Goal: Communication & Community: Answer question/provide support

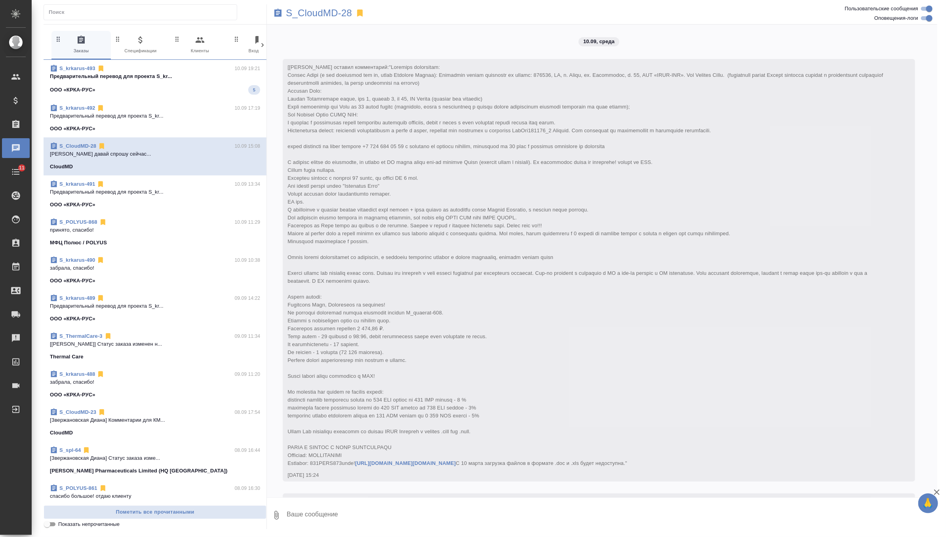
scroll to position [2121, 0]
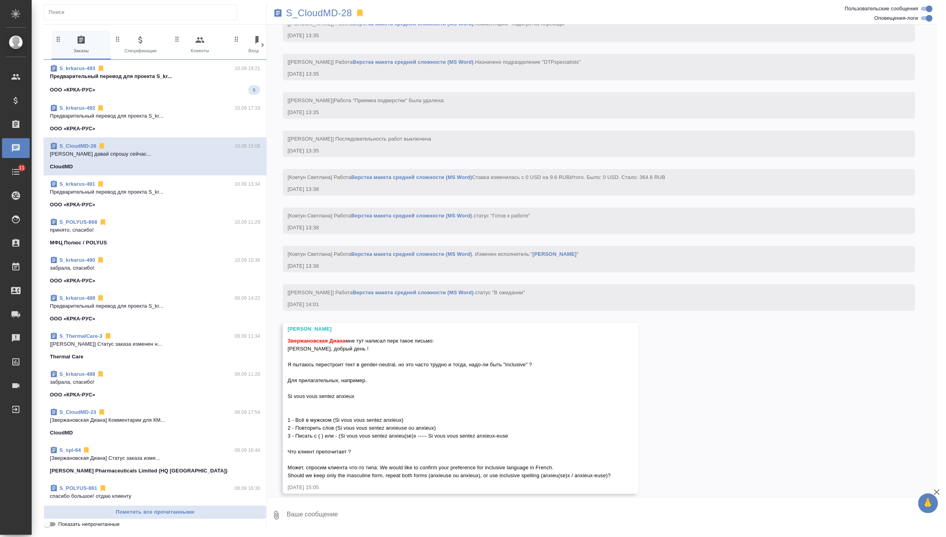
click at [326, 516] on textarea at bounding box center [611, 515] width 651 height 27
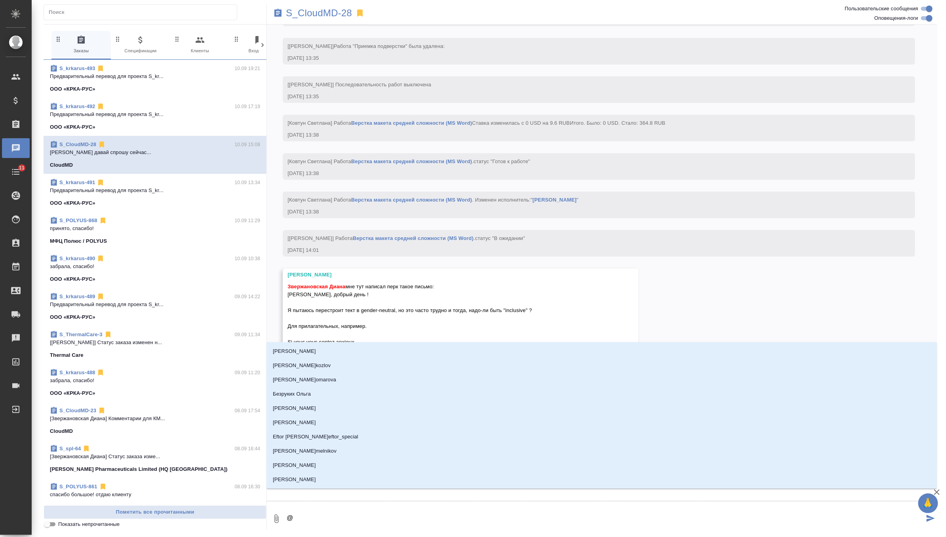
type textarea "@г"
type input "г"
type textarea "@гр"
type input "гр"
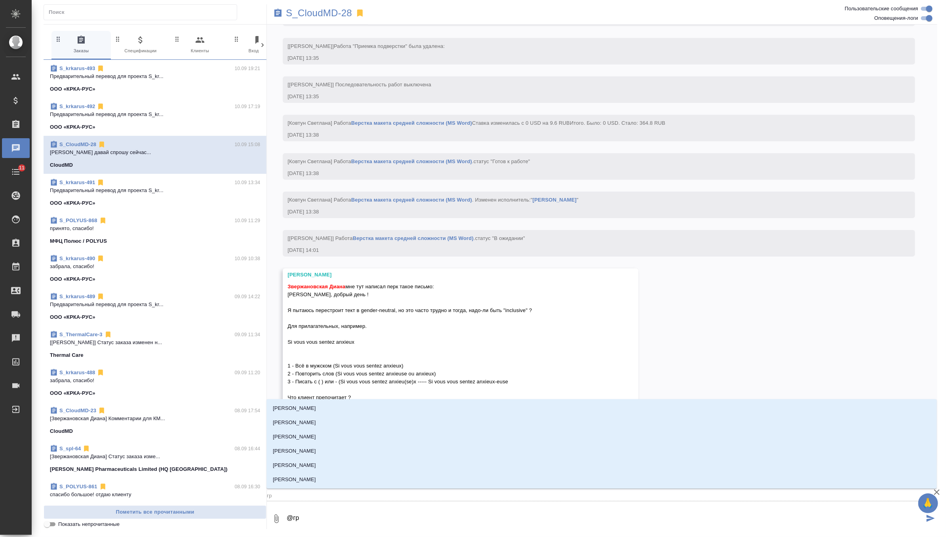
type textarea "@г"
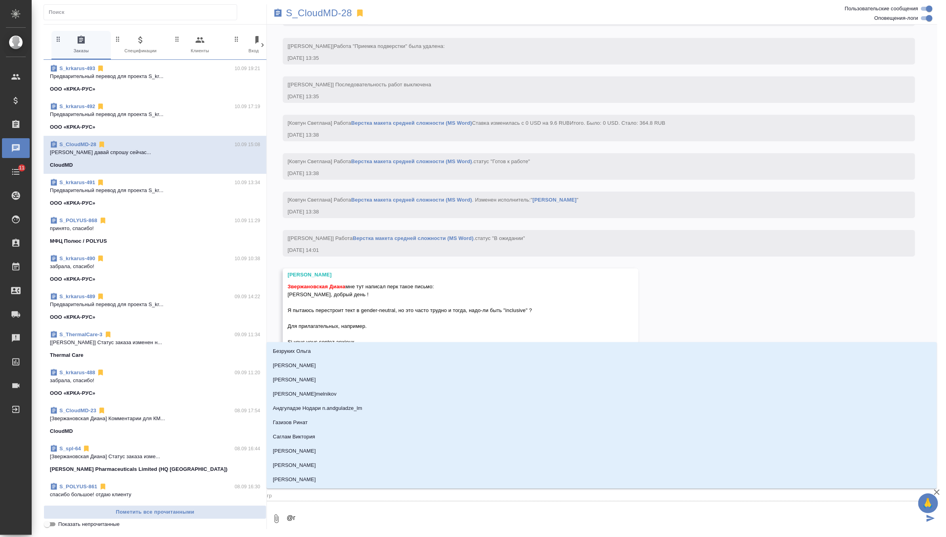
type input "г"
type textarea "@го"
type input "го"
type textarea "@гор"
type input "гор"
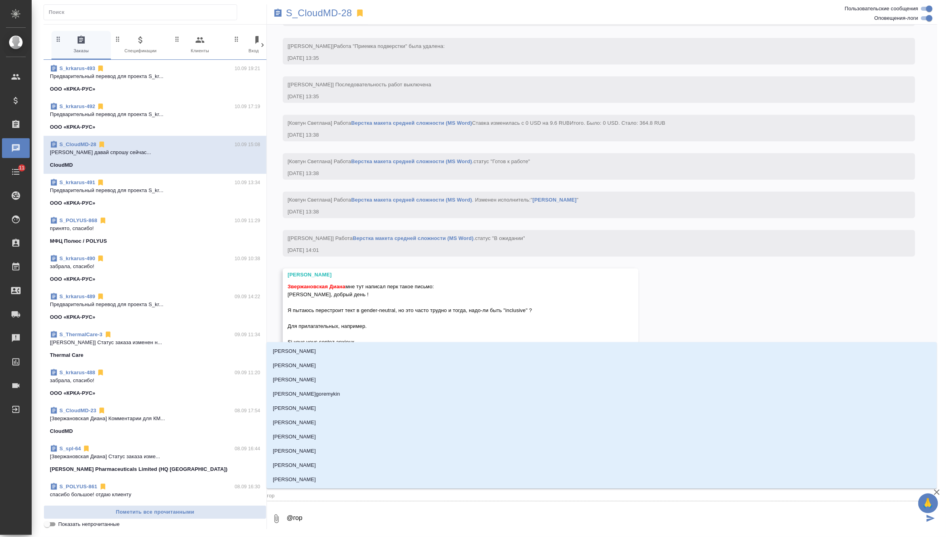
type textarea "@горш"
type input "горш"
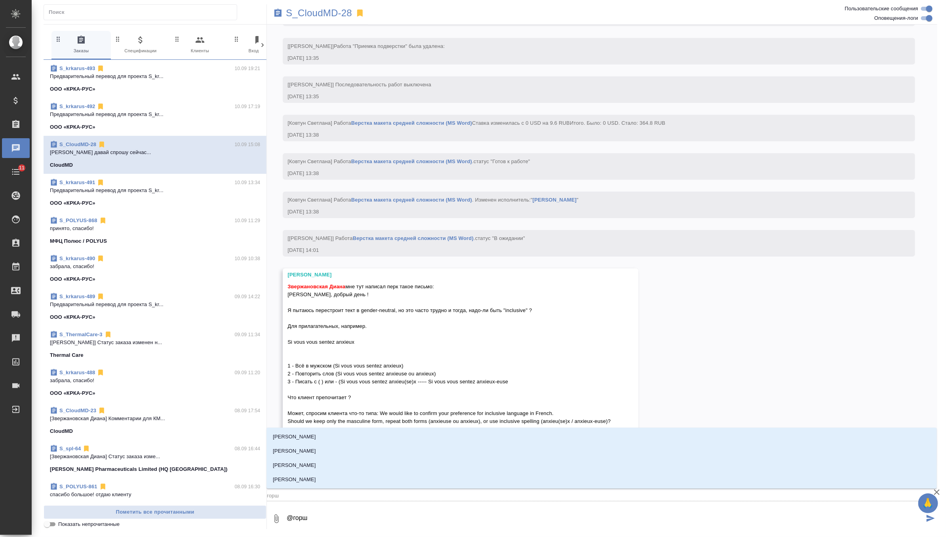
type textarea "@горшк"
type input "горшк"
type textarea "@горшко"
type input "горшко"
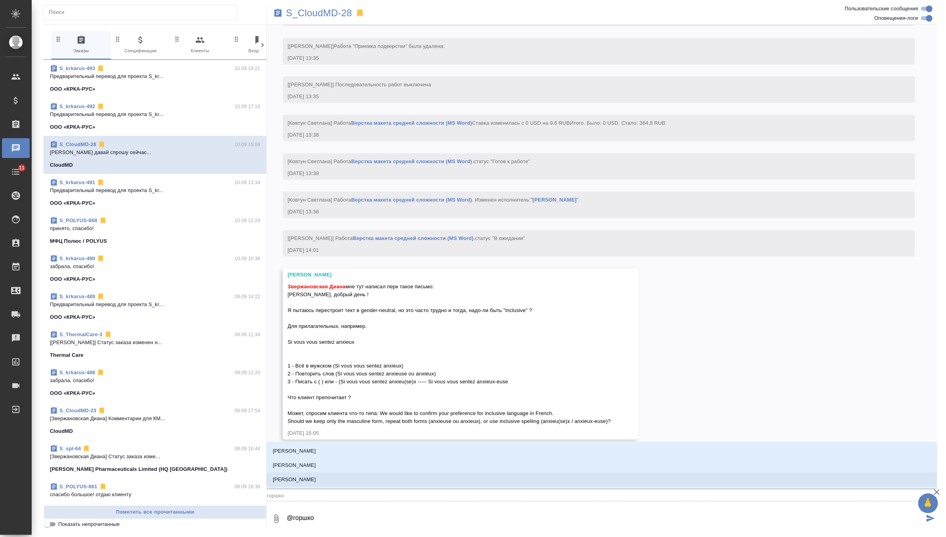
click at [339, 483] on li "[PERSON_NAME]" at bounding box center [602, 479] width 670 height 14
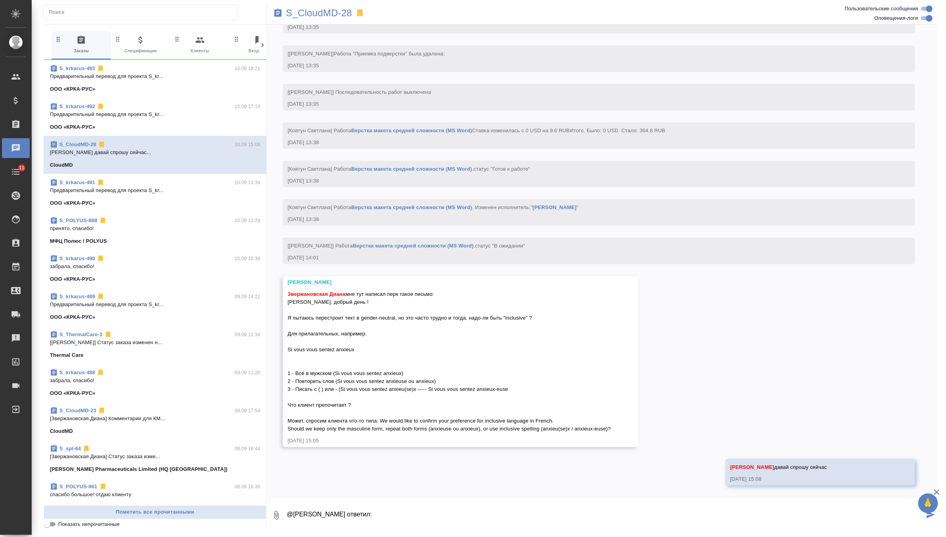
paste textarea "Let’s go ahead with the inclusive spelling please."
type textarea "@[PERSON_NAME] ответил: Let’s go ahead with the inclusive spelling please."
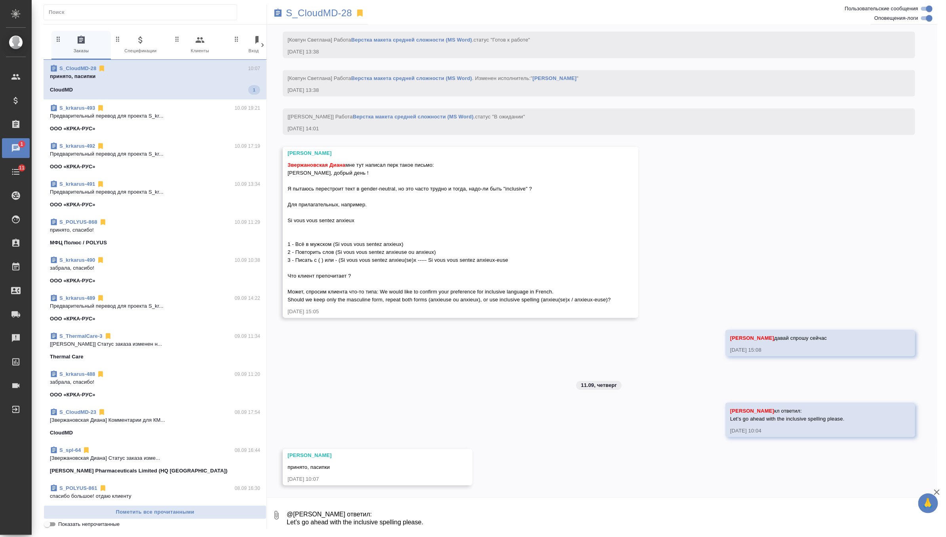
scroll to position [2320, 0]
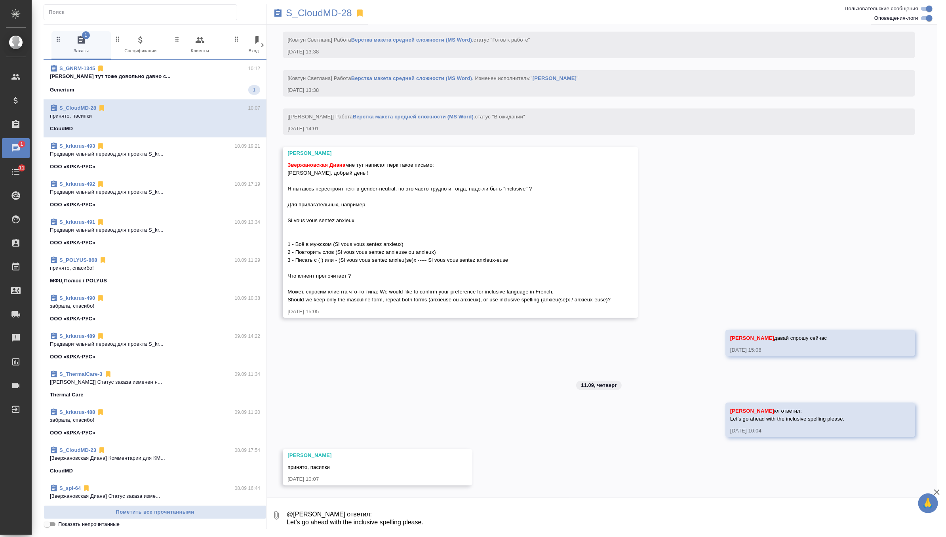
click at [214, 93] on div "Generium 1" at bounding box center [155, 90] width 210 height 10
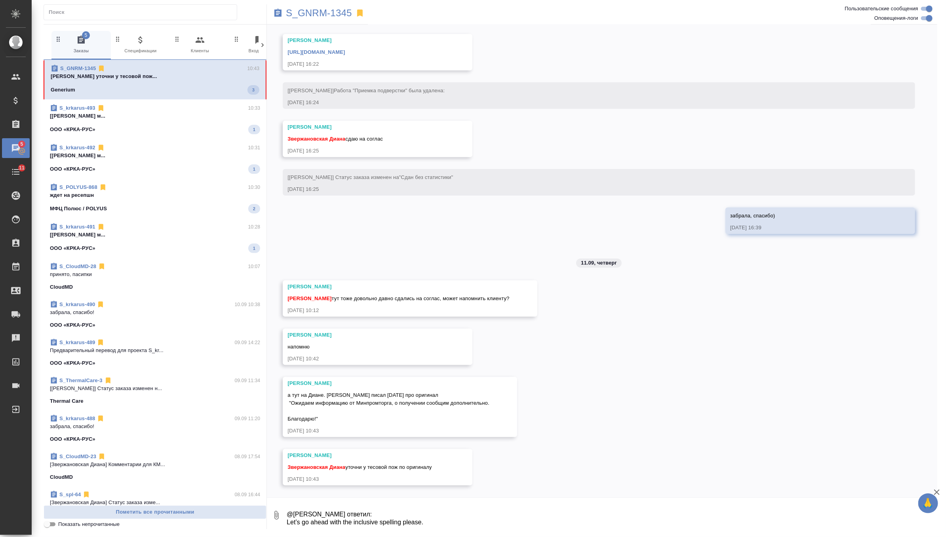
scroll to position [2404, 0]
click at [348, 512] on textarea "@[PERSON_NAME] ответил: Let’s go ahead with the inclusive spelling please." at bounding box center [611, 515] width 651 height 27
type textarea "сейчас спрошу"
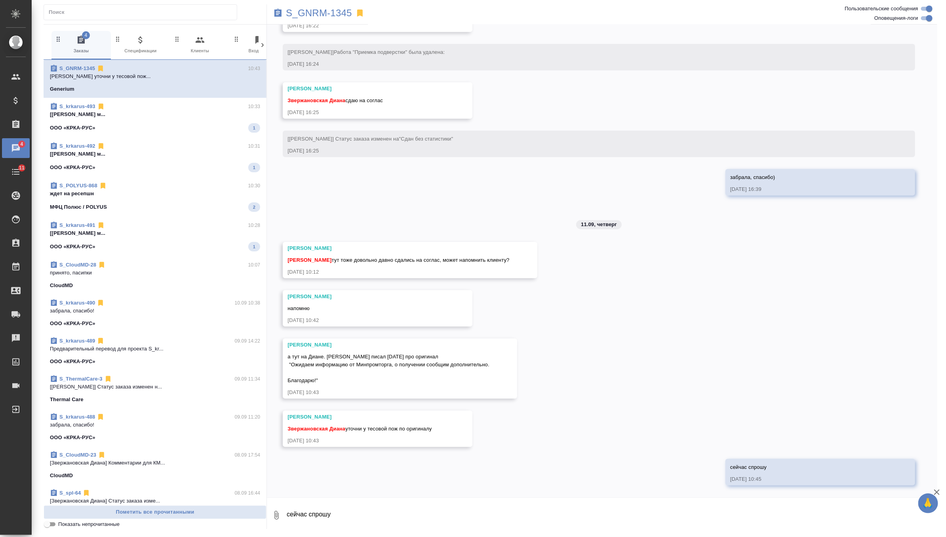
scroll to position [2442, 0]
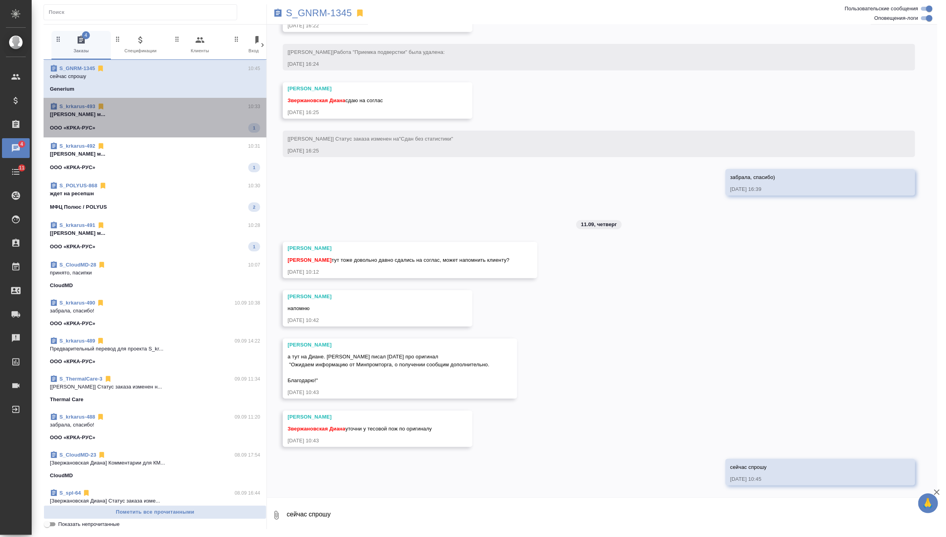
click at [157, 116] on p "[[PERSON_NAME] м..." at bounding box center [155, 114] width 210 height 8
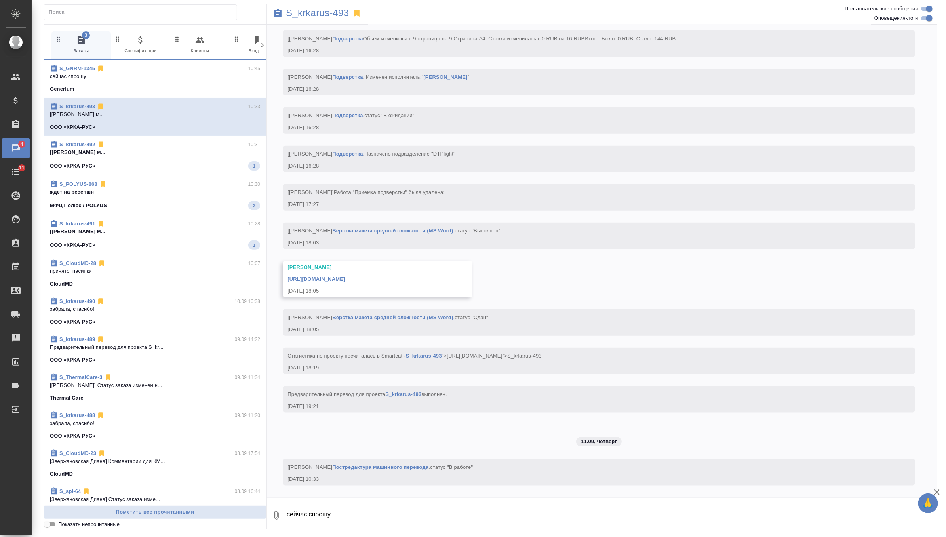
click at [159, 188] on p "ждет на ресепшн" at bounding box center [155, 192] width 210 height 8
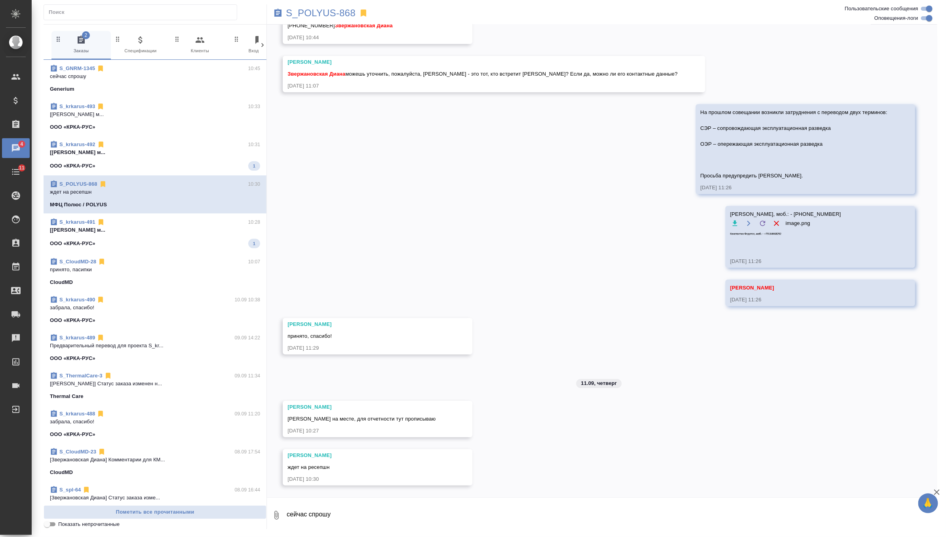
scroll to position [1739, 0]
click at [223, 163] on div "ООО «КРКА-РУС» 1" at bounding box center [155, 166] width 210 height 10
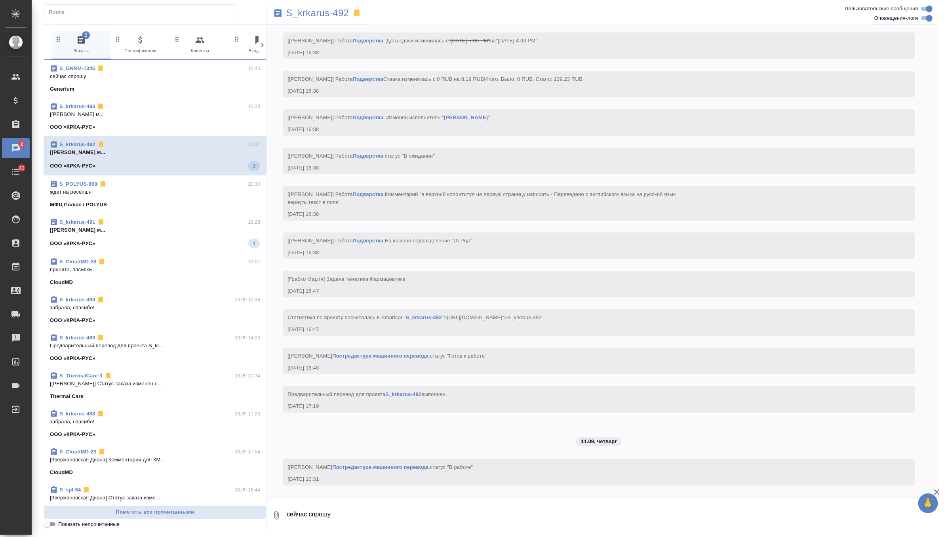
scroll to position [3874, 0]
click at [212, 229] on p "[[PERSON_NAME] м..." at bounding box center [155, 229] width 210 height 8
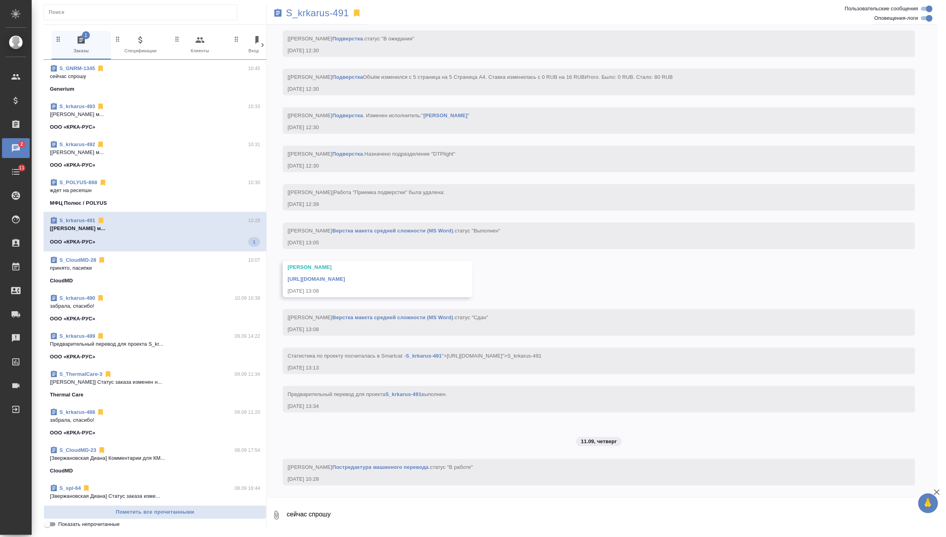
scroll to position [2420, 0]
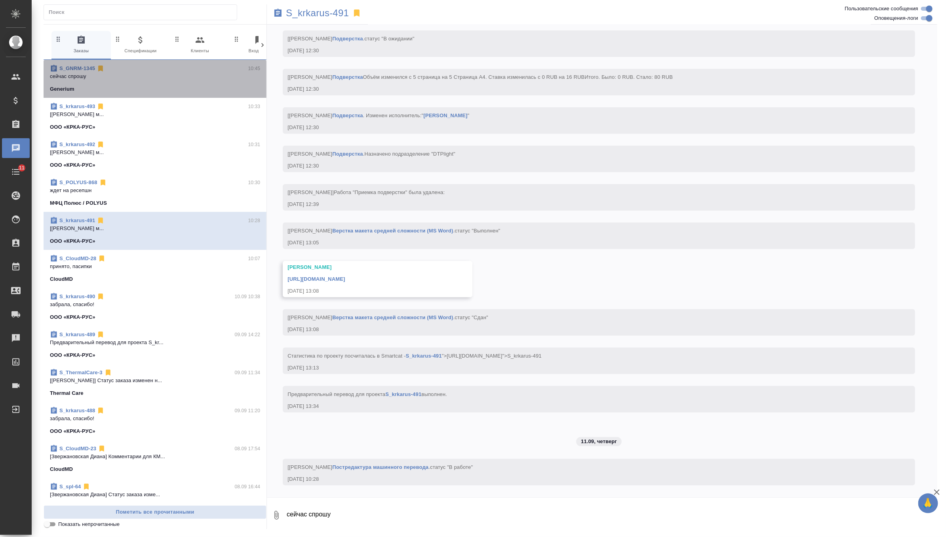
click at [148, 65] on div "S_GNRM-1345 10:45" at bounding box center [155, 69] width 210 height 8
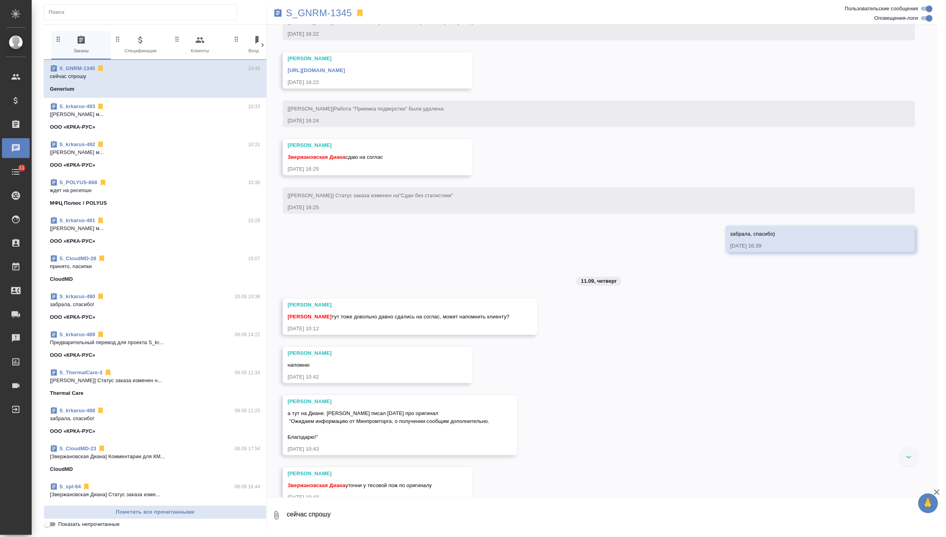
scroll to position [2397, 0]
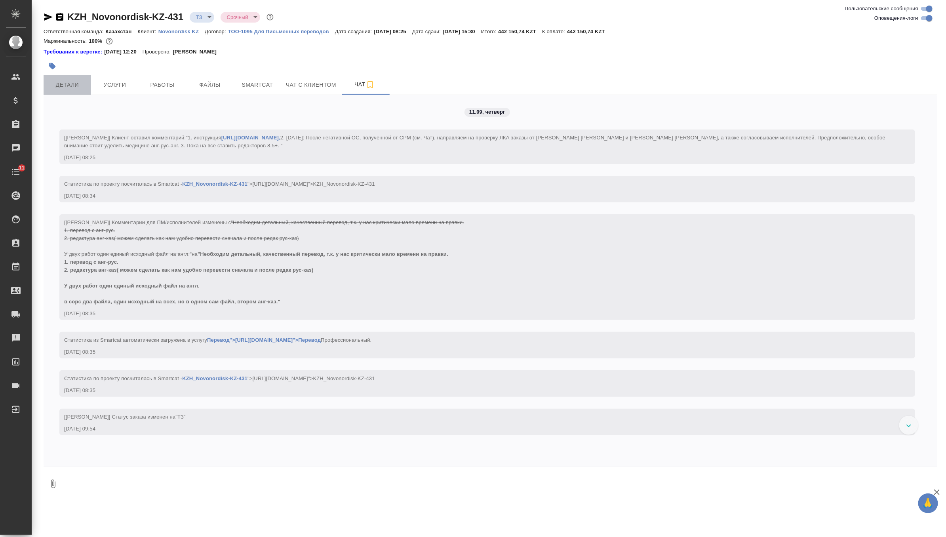
click at [74, 84] on span "Детали" at bounding box center [67, 85] width 38 height 10
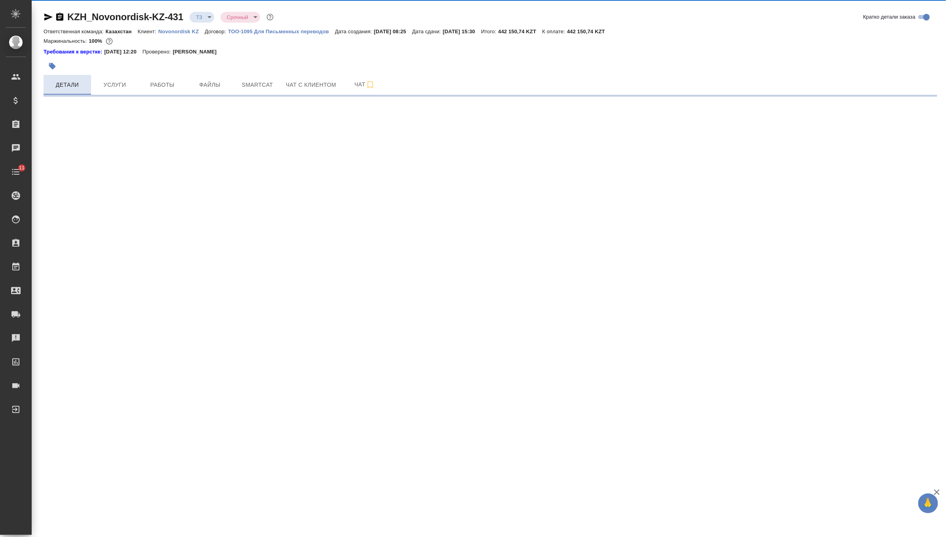
select select "RU"
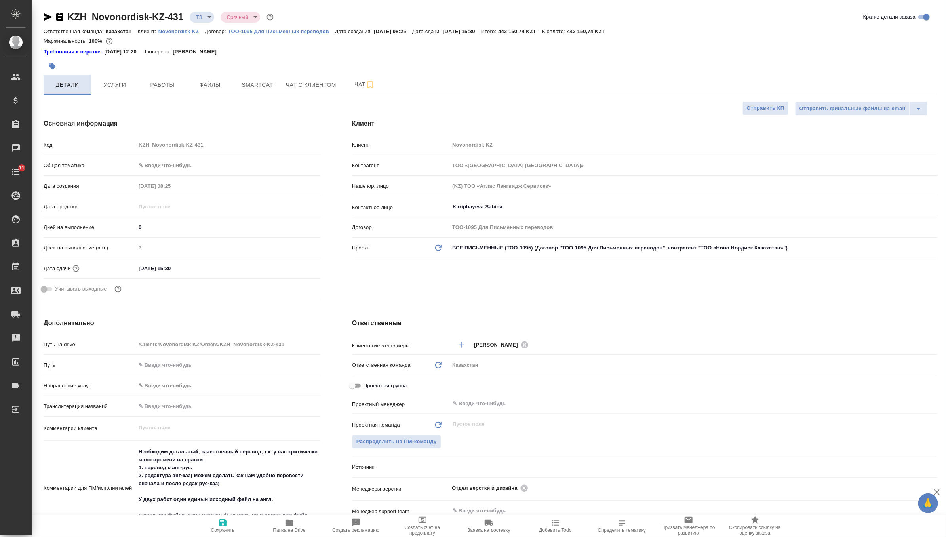
type textarea "x"
click at [164, 87] on span "Работы" at bounding box center [162, 85] width 38 height 10
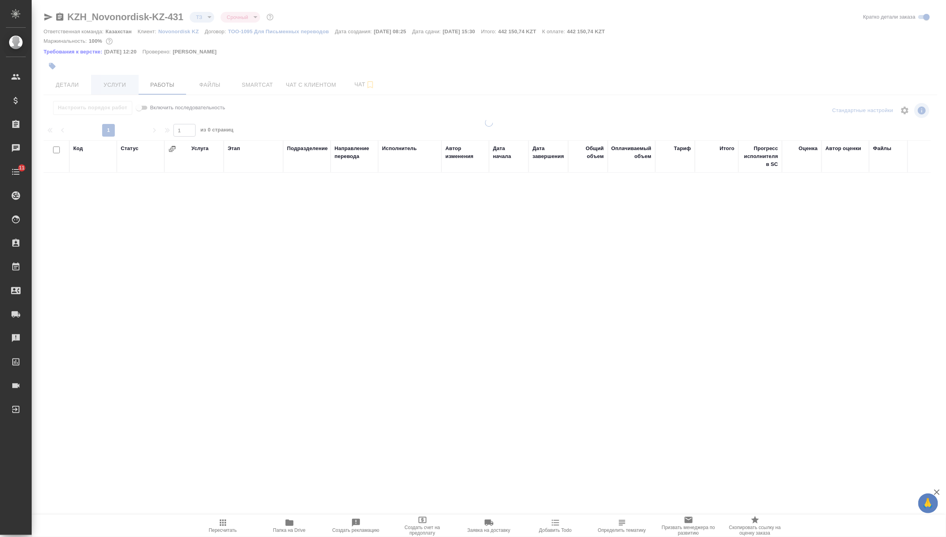
click at [122, 85] on span "Услуги" at bounding box center [115, 85] width 38 height 10
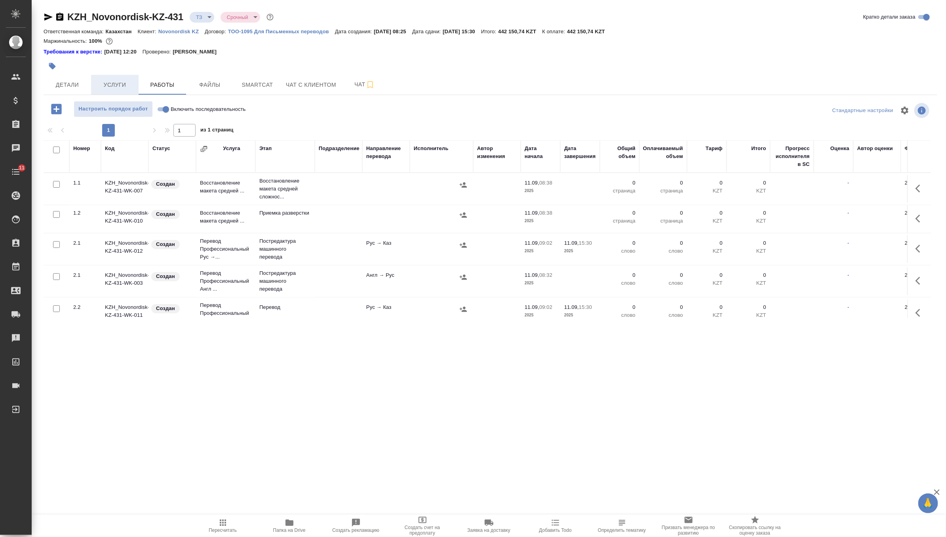
click at [122, 85] on span "Услуги" at bounding box center [115, 85] width 38 height 10
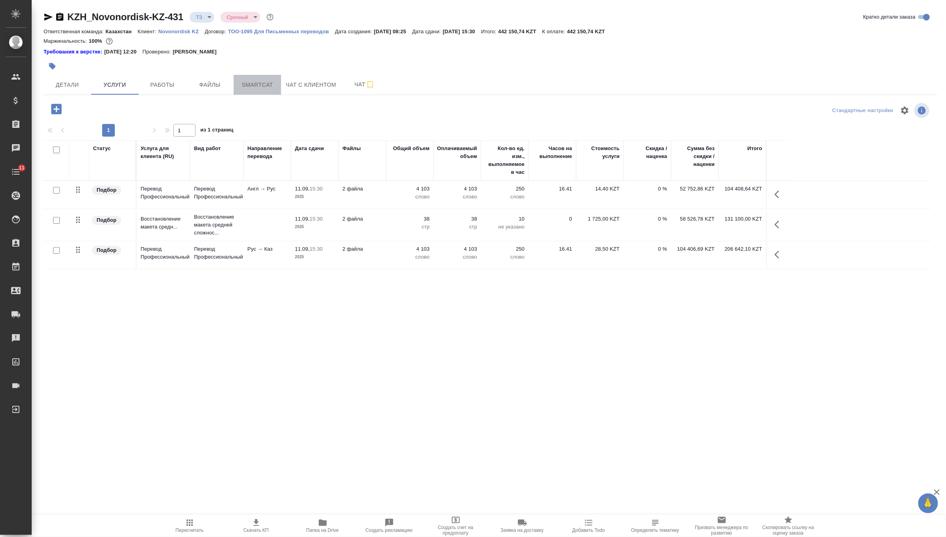
click at [270, 81] on span "Smartcat" at bounding box center [257, 85] width 38 height 10
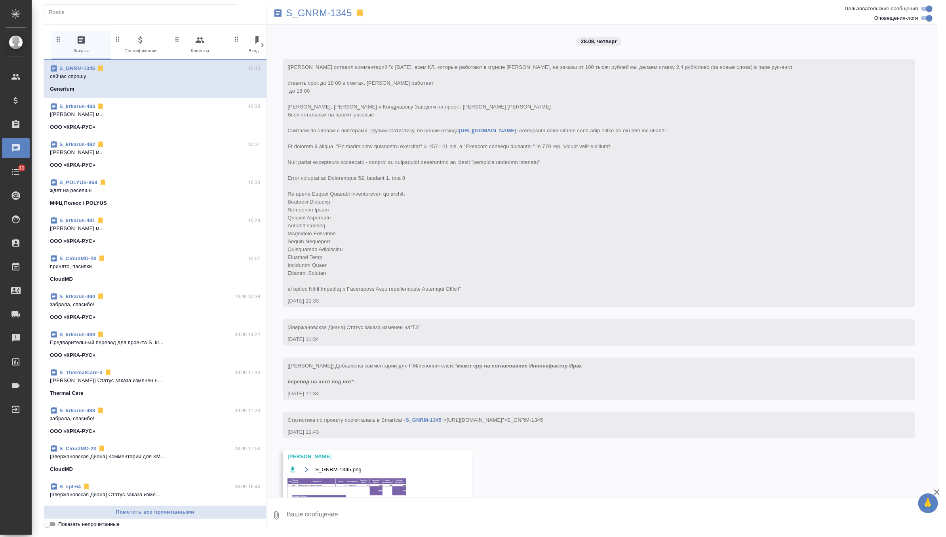
scroll to position [2442, 0]
